Goal: Task Accomplishment & Management: Use online tool/utility

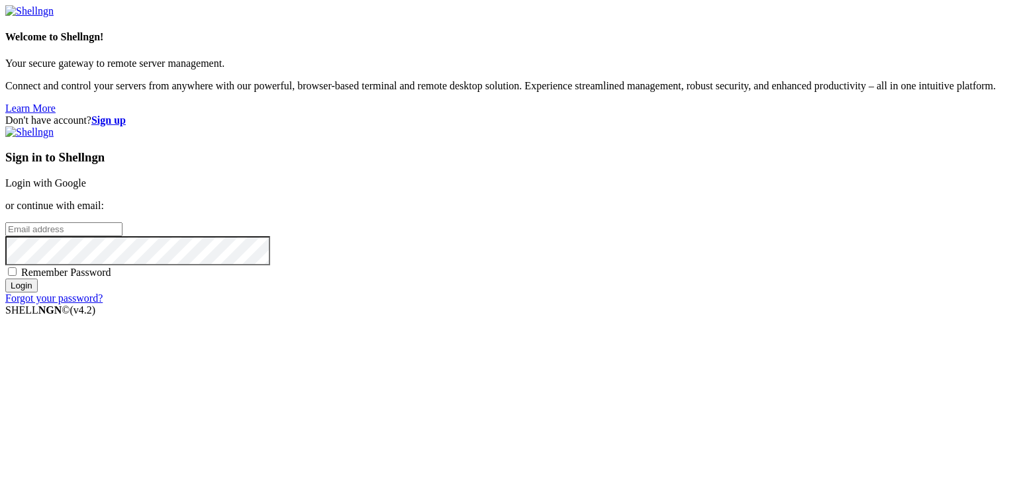
click at [86, 177] on link "Login with Google" at bounding box center [45, 182] width 81 height 11
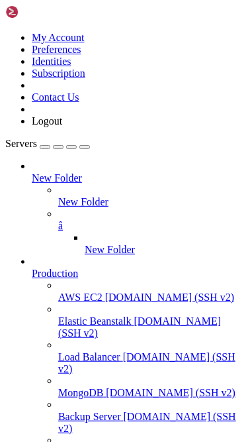
click at [85, 147] on icon "button" at bounding box center [85, 147] width 0 height 0
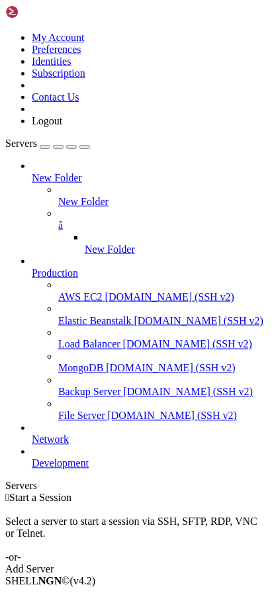
click at [13, 481] on div "Servers" at bounding box center [136, 487] width 263 height 12
click at [85, 147] on icon "button" at bounding box center [85, 147] width 0 height 0
click at [17, 481] on div "Servers" at bounding box center [136, 487] width 263 height 12
click at [85, 147] on icon "button" at bounding box center [85, 147] width 0 height 0
click at [13, 481] on div "Servers" at bounding box center [136, 487] width 263 height 12
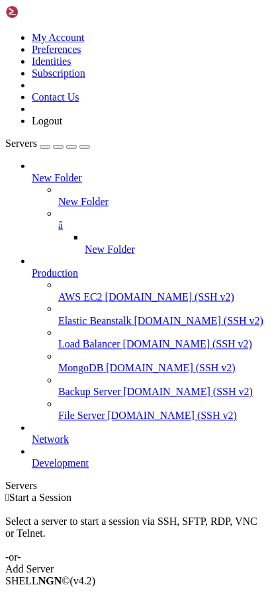
click at [85, 147] on icon "button" at bounding box center [85, 147] width 0 height 0
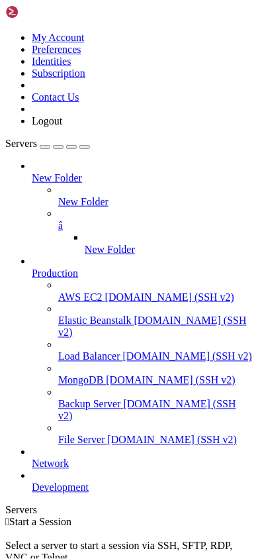
click at [12, 483] on div "Servers" at bounding box center [129, 510] width 248 height 12
click at [85, 147] on icon "button" at bounding box center [85, 147] width 0 height 0
click at [5, 483] on div "Servers" at bounding box center [129, 510] width 248 height 12
click at [85, 147] on icon "button" at bounding box center [85, 147] width 0 height 0
click at [13, 483] on div "Servers" at bounding box center [129, 510] width 248 height 12
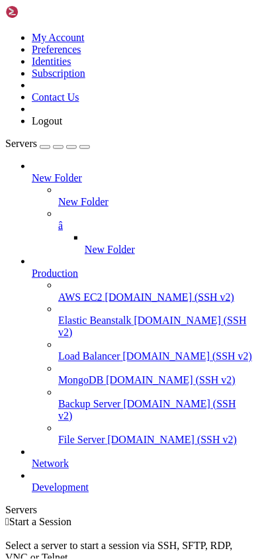
click at [85, 147] on icon "button" at bounding box center [85, 147] width 0 height 0
click at [8, 483] on div "Servers" at bounding box center [129, 510] width 248 height 12
click at [85, 147] on icon "button" at bounding box center [85, 147] width 0 height 0
click at [12, 483] on div "Servers" at bounding box center [129, 510] width 248 height 12
click at [85, 147] on icon "button" at bounding box center [85, 147] width 0 height 0
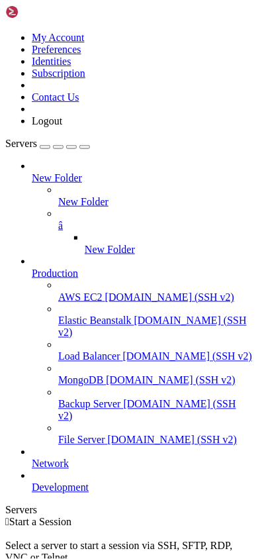
click at [17, 483] on div "Servers" at bounding box center [129, 510] width 248 height 12
click at [5, 32] on link at bounding box center [5, 32] width 0 height 0
click at [71, 483] on span "Start a Session" at bounding box center [40, 521] width 62 height 11
click at [85, 147] on icon "button" at bounding box center [85, 147] width 0 height 0
click at [21, 483] on div "Select a server to start a session via SSH, SFTP, RDP, VNC or Telnet. -or-" at bounding box center [129, 558] width 248 height 60
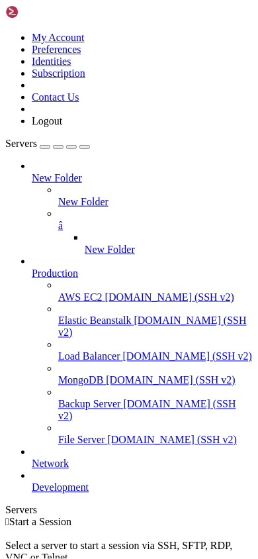
click at [8, 483] on div "Servers" at bounding box center [129, 510] width 248 height 12
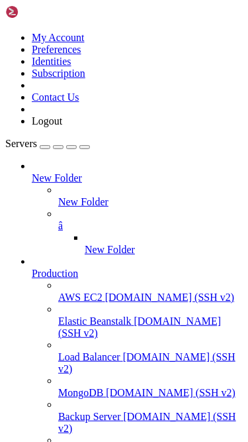
click at [85, 147] on icon "button" at bounding box center [85, 147] width 0 height 0
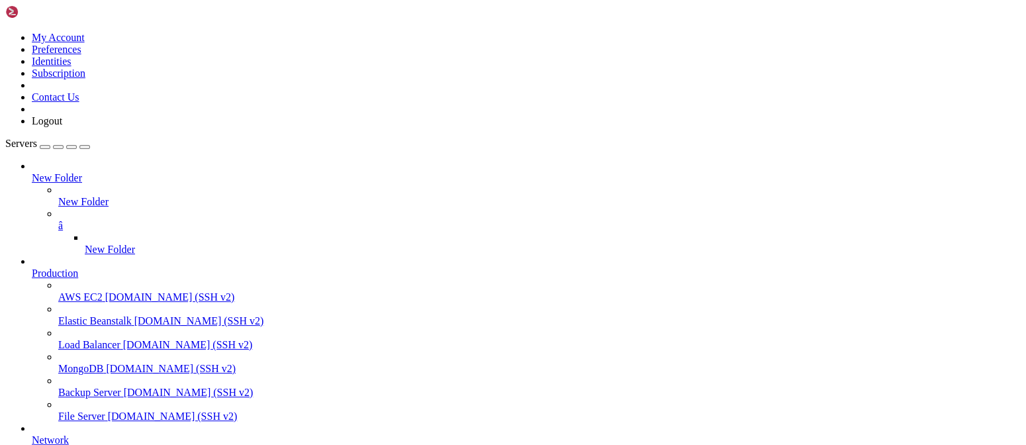
scroll to position [89, 0]
click at [32, 434] on icon at bounding box center [32, 434] width 0 height 0
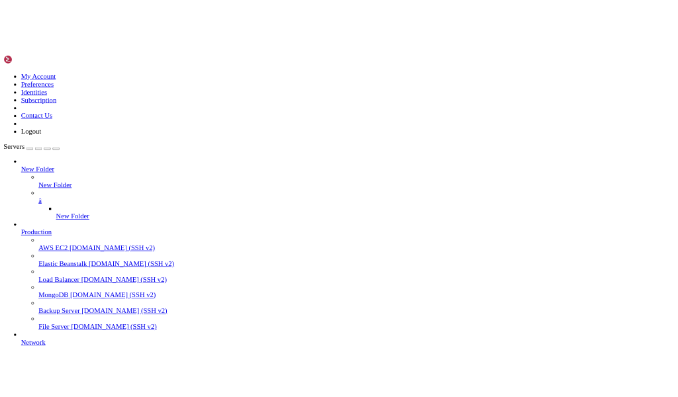
scroll to position [0, 0]
